Goal: Use online tool/utility: Utilize a website feature to perform a specific function

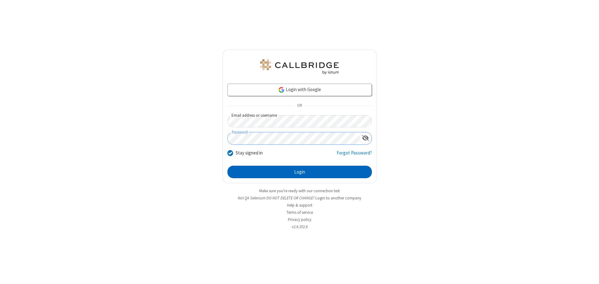
click at [300, 172] on button "Login" at bounding box center [300, 172] width 145 height 12
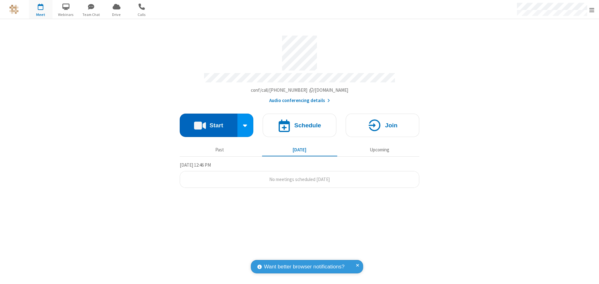
click at [209, 122] on button "Start" at bounding box center [209, 125] width 58 height 23
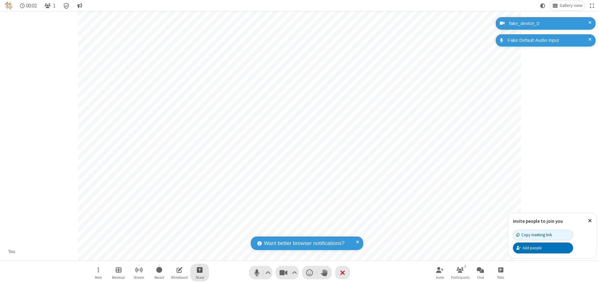
click at [200, 270] on span "Start sharing" at bounding box center [200, 270] width 6 height 8
click at [200, 232] on span "Share additional camera" at bounding box center [203, 232] width 46 height 5
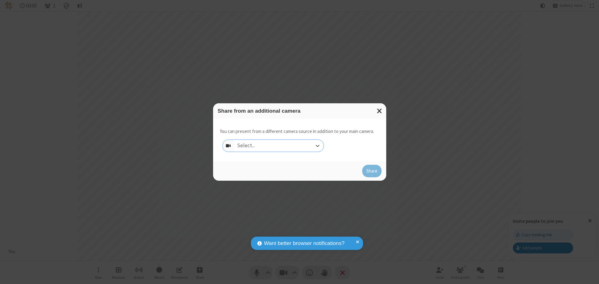
click at [279, 146] on div "Select..." at bounding box center [279, 146] width 90 height 12
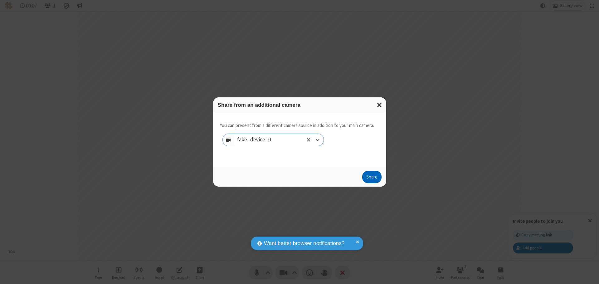
click at [372, 178] on button "Share" at bounding box center [371, 177] width 19 height 12
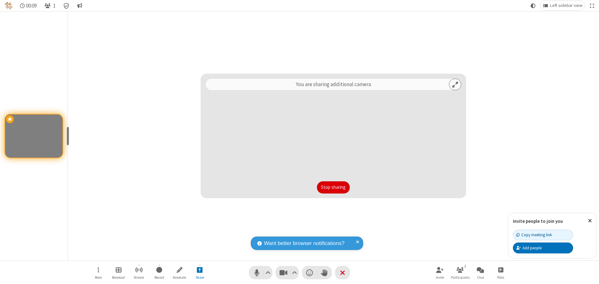
click at [333, 187] on button "Stop sharing" at bounding box center [333, 187] width 33 height 12
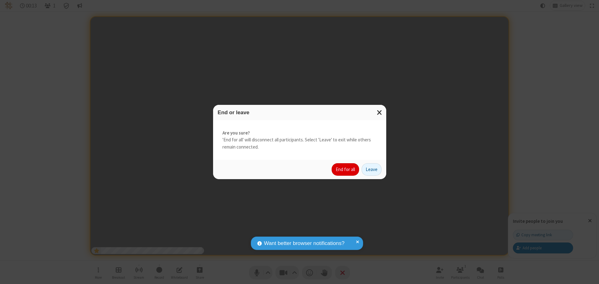
click at [346, 170] on button "End for all" at bounding box center [345, 169] width 27 height 12
